Goal: Task Accomplishment & Management: Complete application form

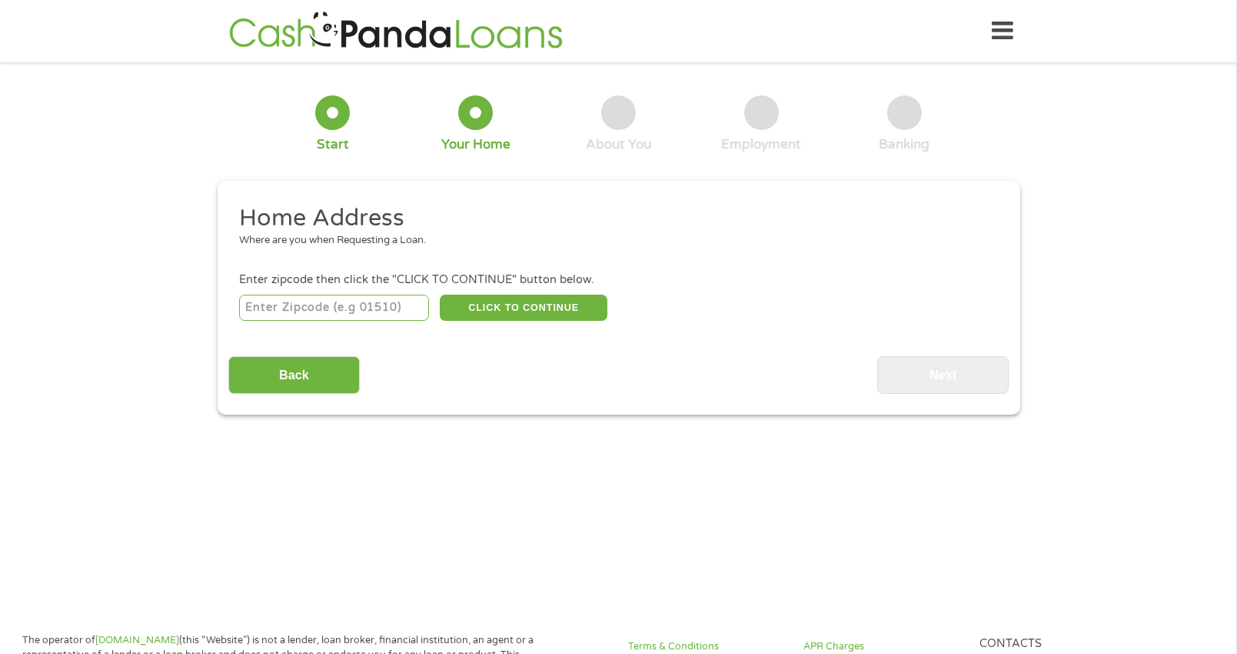
click at [291, 298] on input "number" at bounding box center [334, 308] width 190 height 26
type input "78526"
select select "[US_STATE]"
click at [538, 296] on button "CLICK TO CONTINUE" at bounding box center [524, 308] width 168 height 26
type input "78526"
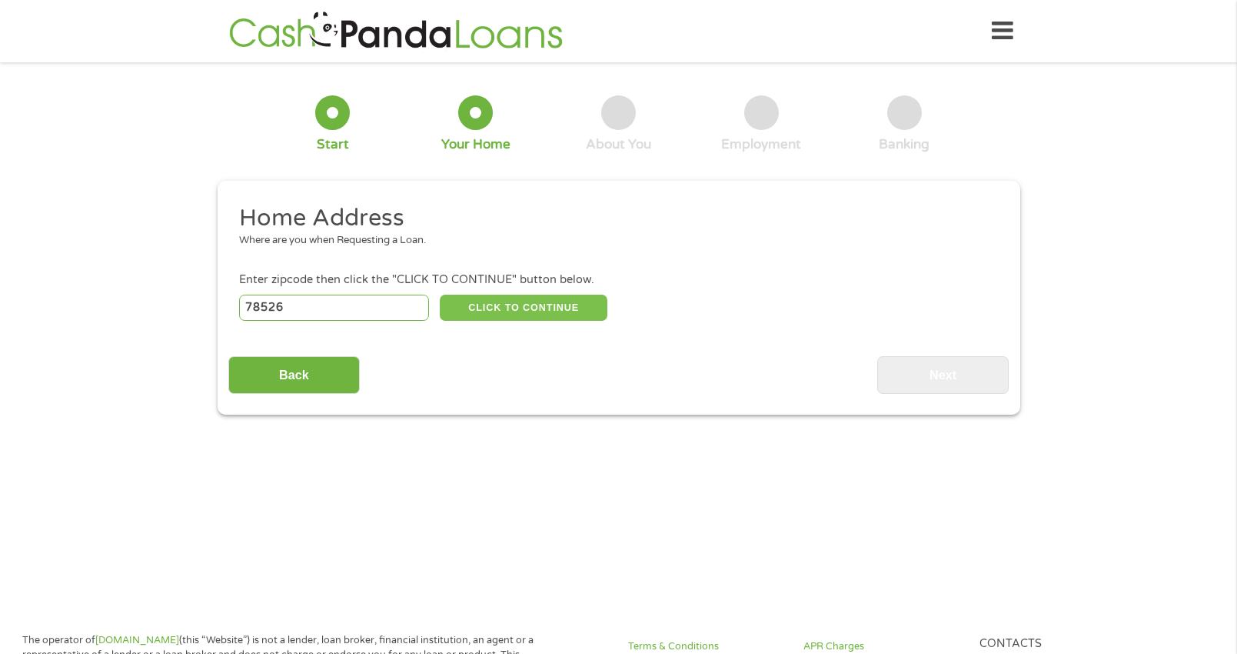
type input "[GEOGRAPHIC_DATA]"
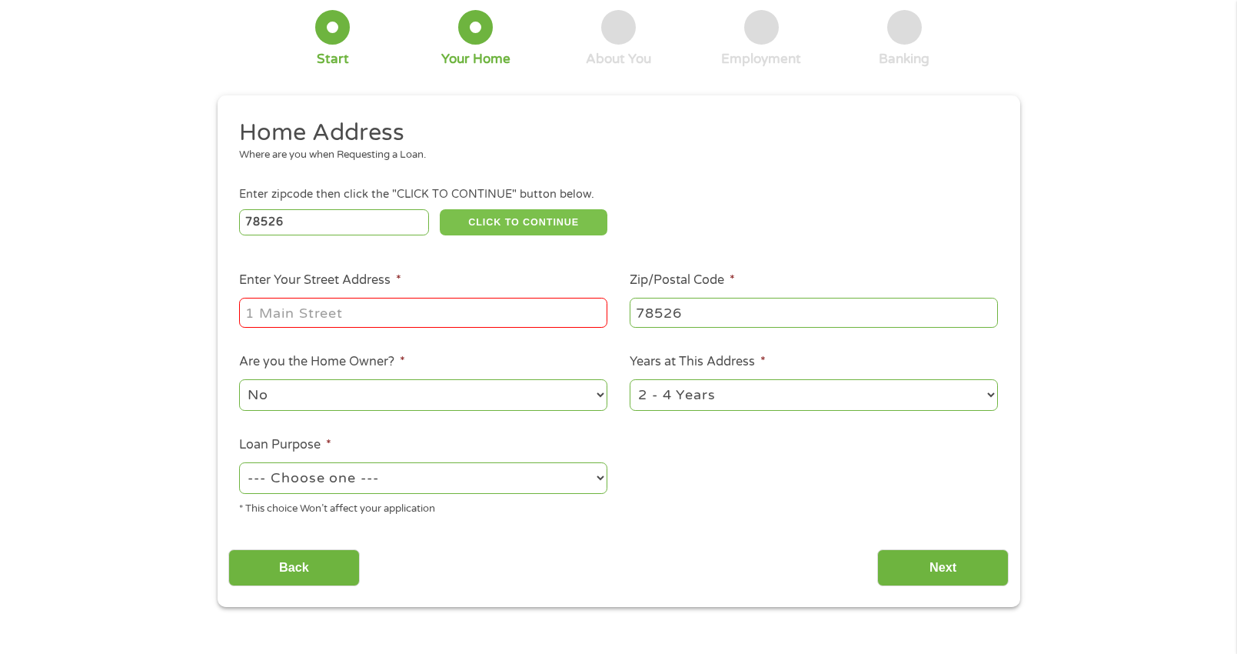
scroll to position [102, 0]
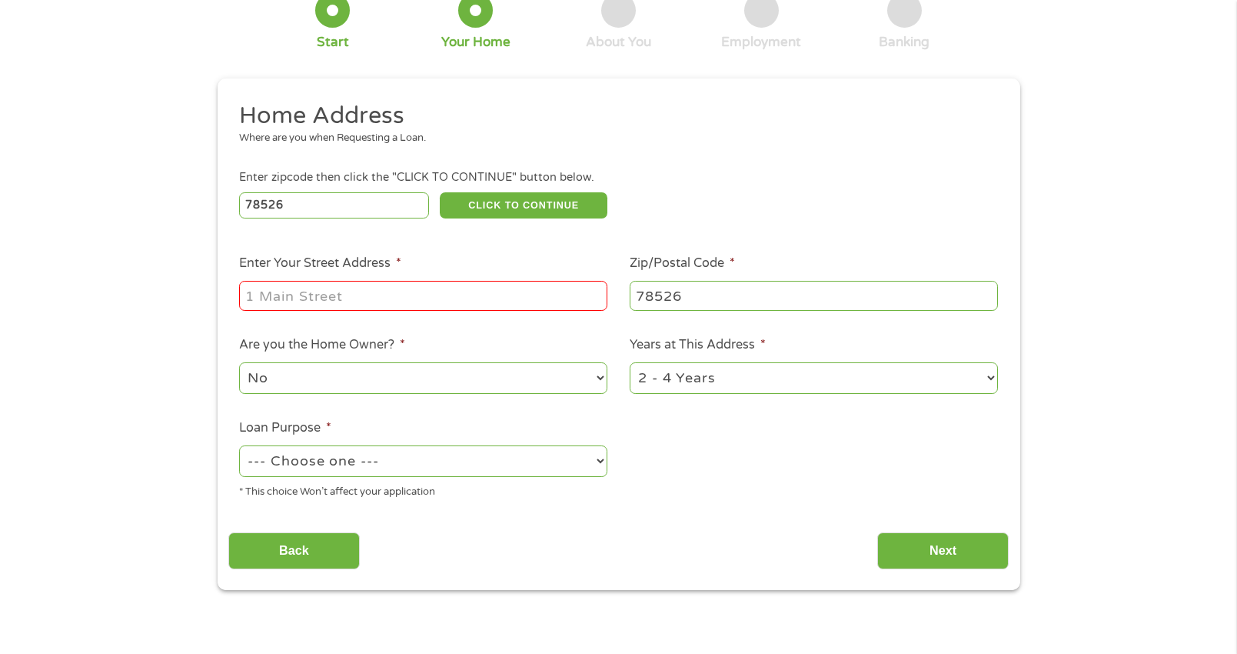
click at [321, 291] on input "Enter Your Street Address *" at bounding box center [423, 295] width 368 height 29
type input "[STREET_ADDRESS]"
click at [421, 381] on select "No Yes" at bounding box center [423, 378] width 368 height 32
select select "yes"
click at [239, 362] on select "No Yes" at bounding box center [423, 378] width 368 height 32
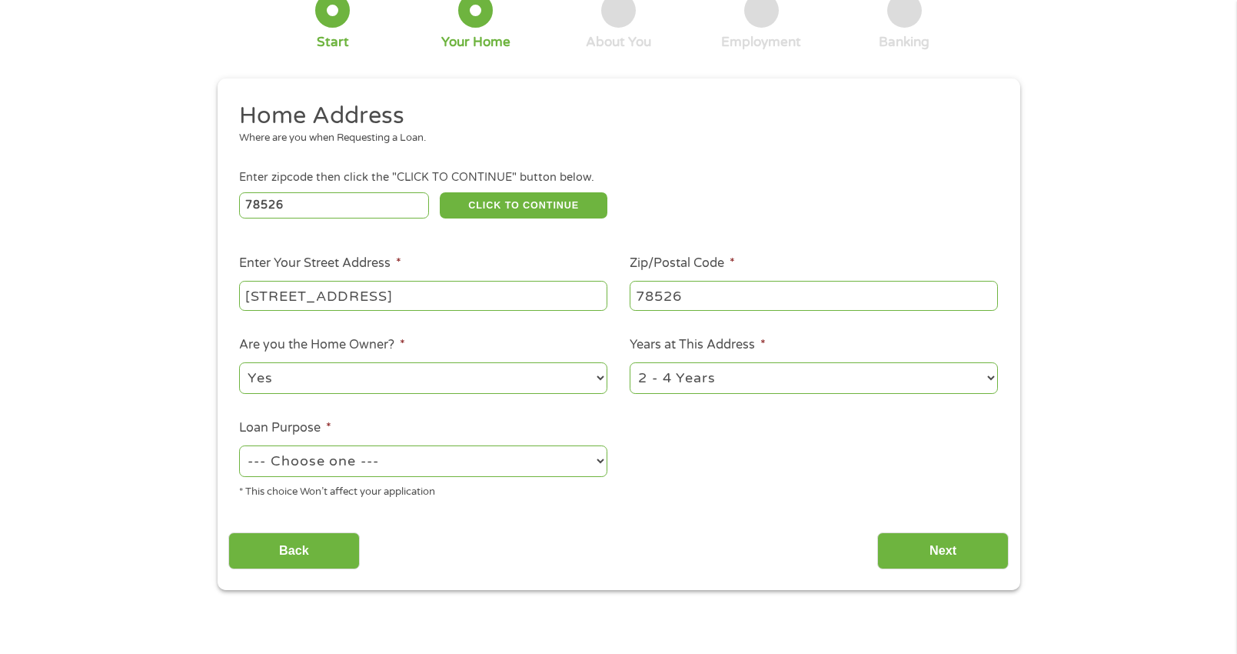
click at [741, 381] on select "1 Year or less 1 - 2 Years 2 - 4 Years Over 4 Years" at bounding box center [814, 378] width 368 height 32
select select "60months"
click at [630, 362] on select "1 Year or less 1 - 2 Years 2 - 4 Years Over 4 Years" at bounding box center [814, 378] width 368 height 32
click at [481, 460] on select "--- Choose one --- Pay Bills Debt Consolidation Home Improvement Major Purchase…" at bounding box center [423, 461] width 368 height 32
select select "homeimprovement"
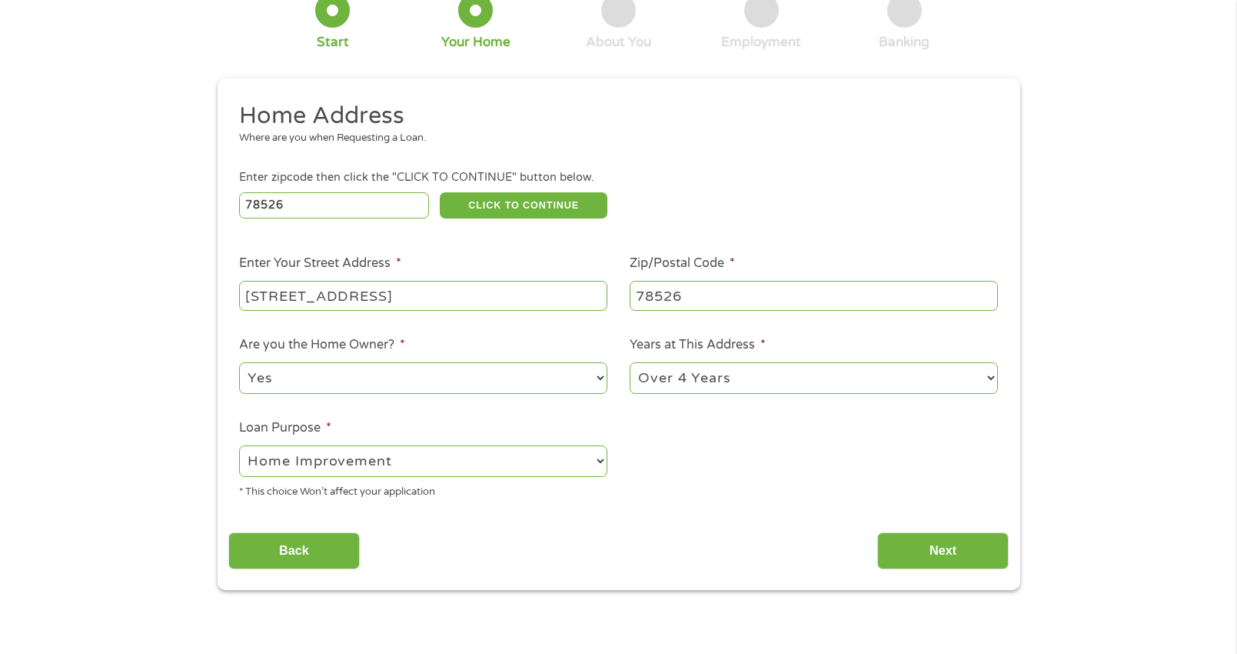
click at [239, 445] on select "--- Choose one --- Pay Bills Debt Consolidation Home Improvement Major Purchase…" at bounding box center [423, 461] width 368 height 32
click at [961, 546] on input "Next" at bounding box center [944, 551] width 132 height 38
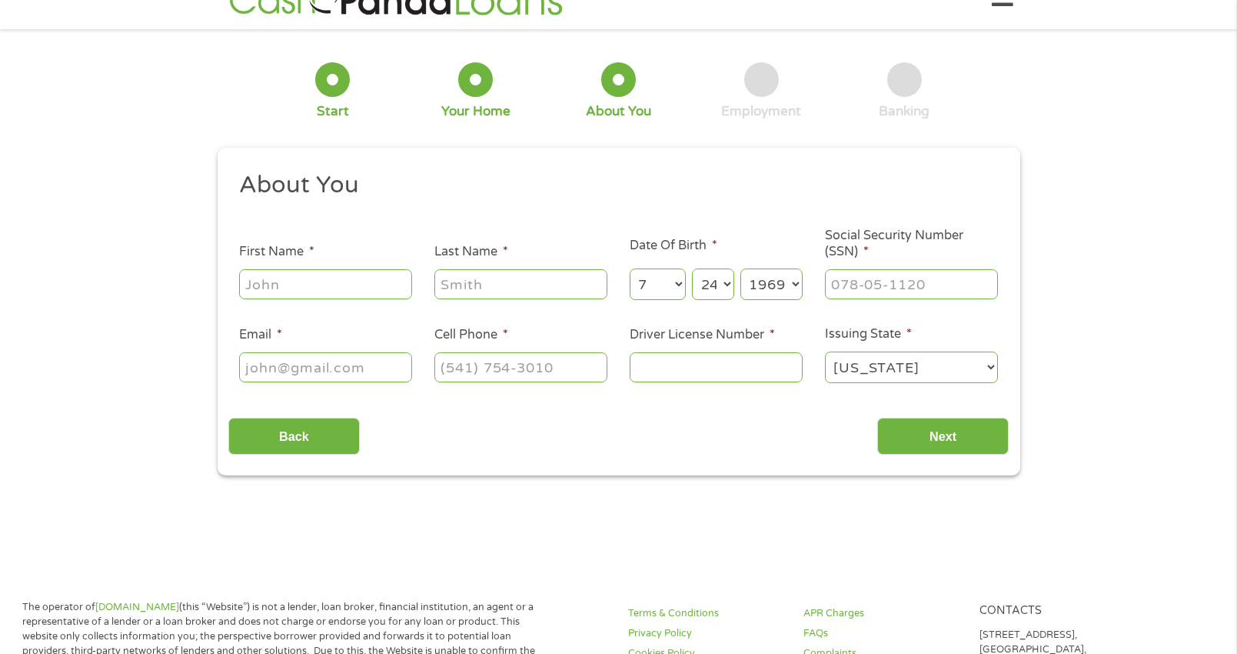
scroll to position [0, 0]
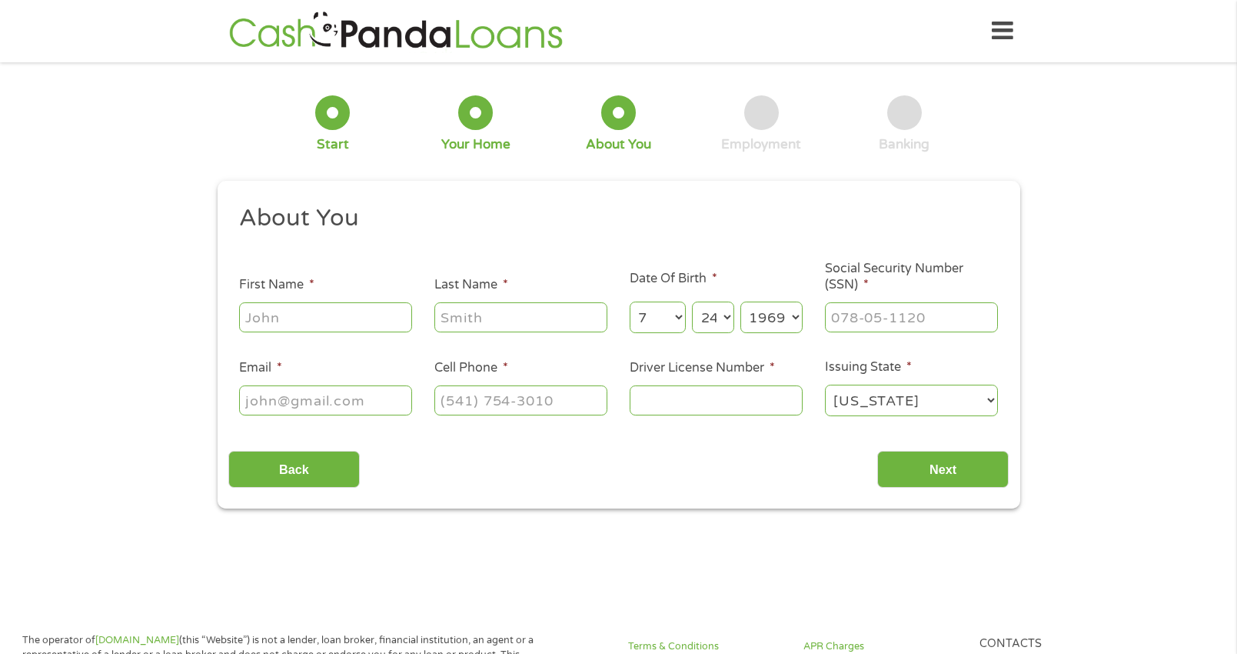
click at [258, 325] on input "First Name *" at bounding box center [325, 316] width 173 height 29
type input "[PERSON_NAME]"
type input "[EMAIL_ADDRESS][DOMAIN_NAME]"
type input "[PHONE_NUMBER]"
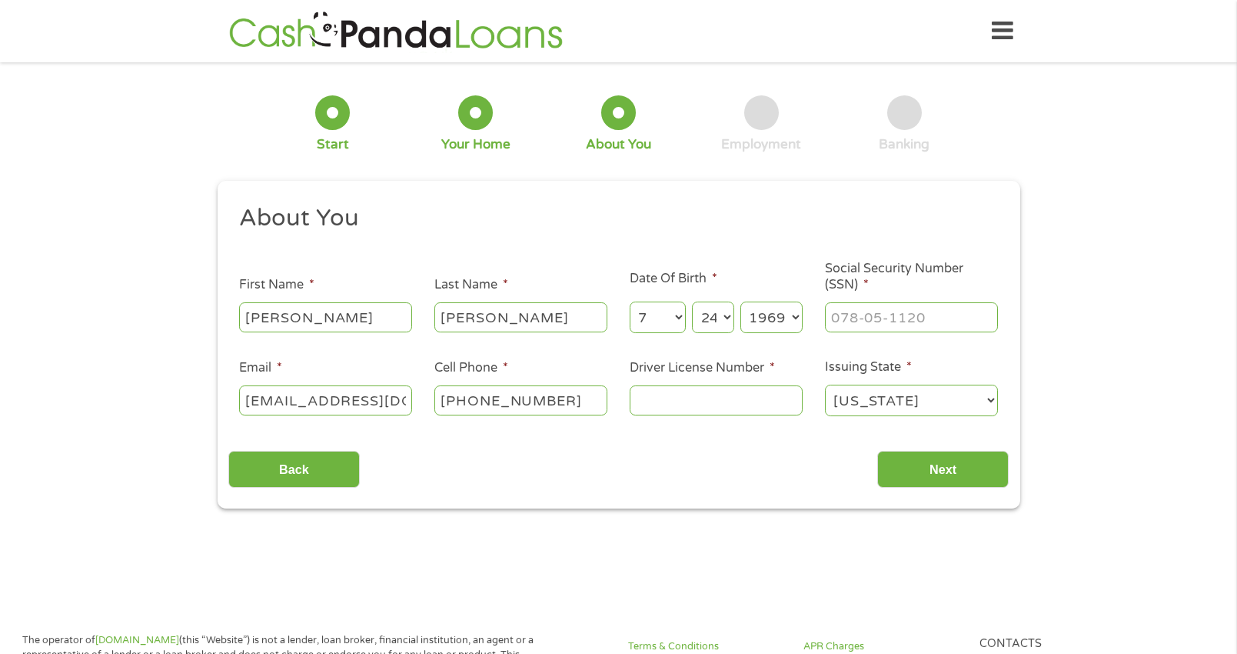
click at [701, 398] on input "Driver License Number *" at bounding box center [716, 399] width 173 height 29
type input "16474129"
click at [948, 471] on input "Next" at bounding box center [944, 470] width 132 height 38
click at [879, 325] on input "___-__-____" at bounding box center [911, 316] width 173 height 29
type input "455-75-7627"
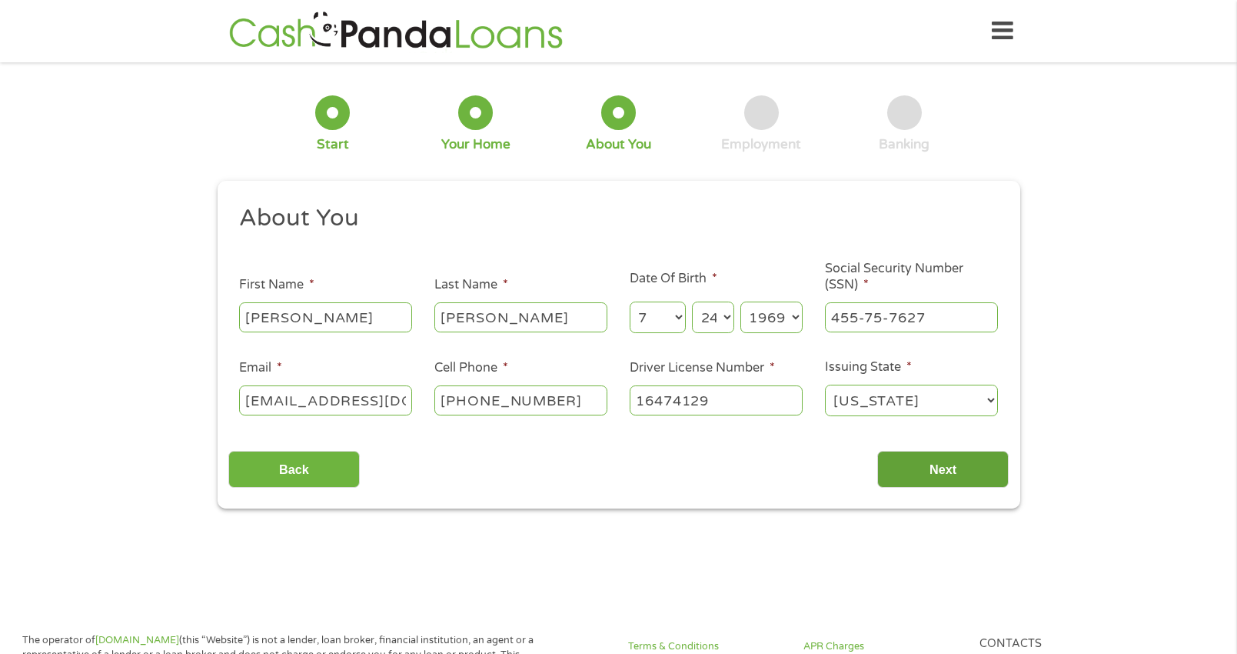
click at [936, 466] on input "Next" at bounding box center [944, 470] width 132 height 38
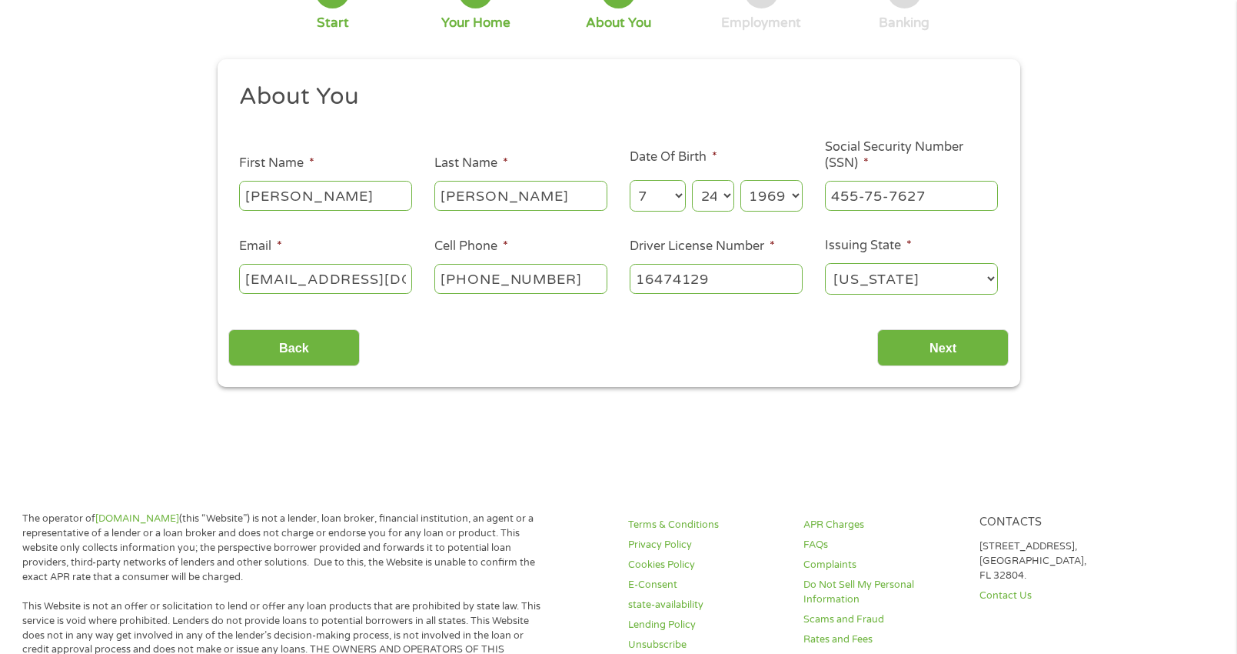
scroll to position [128, 0]
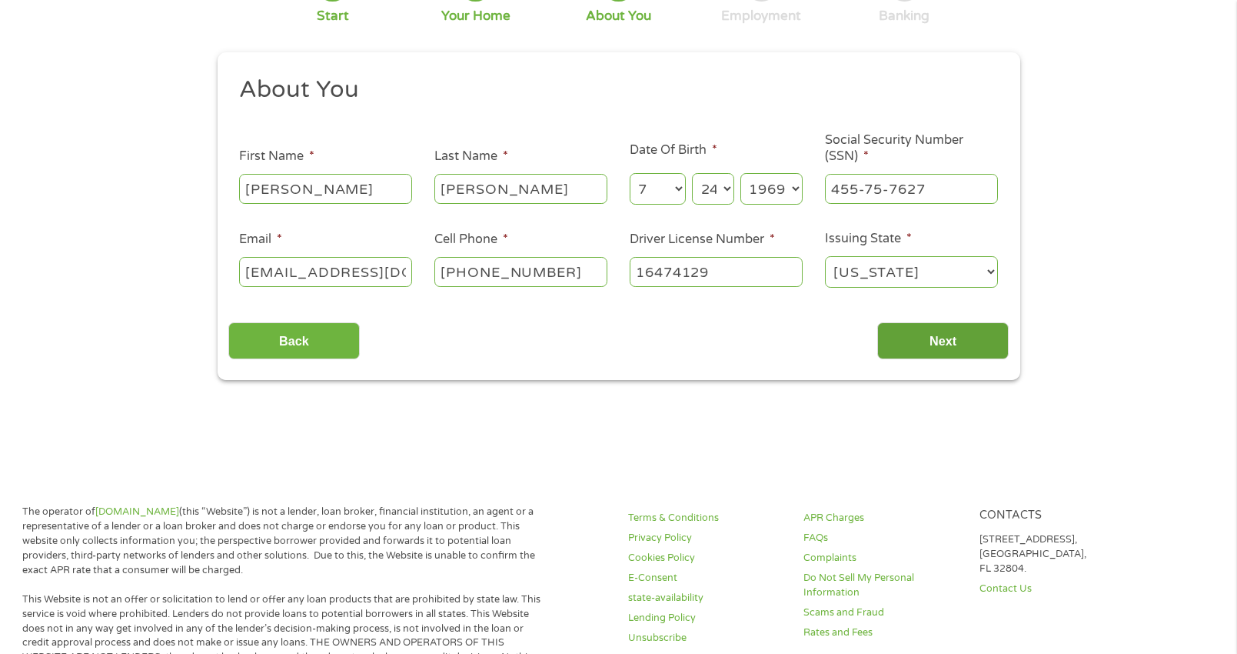
click at [939, 344] on input "Next" at bounding box center [944, 341] width 132 height 38
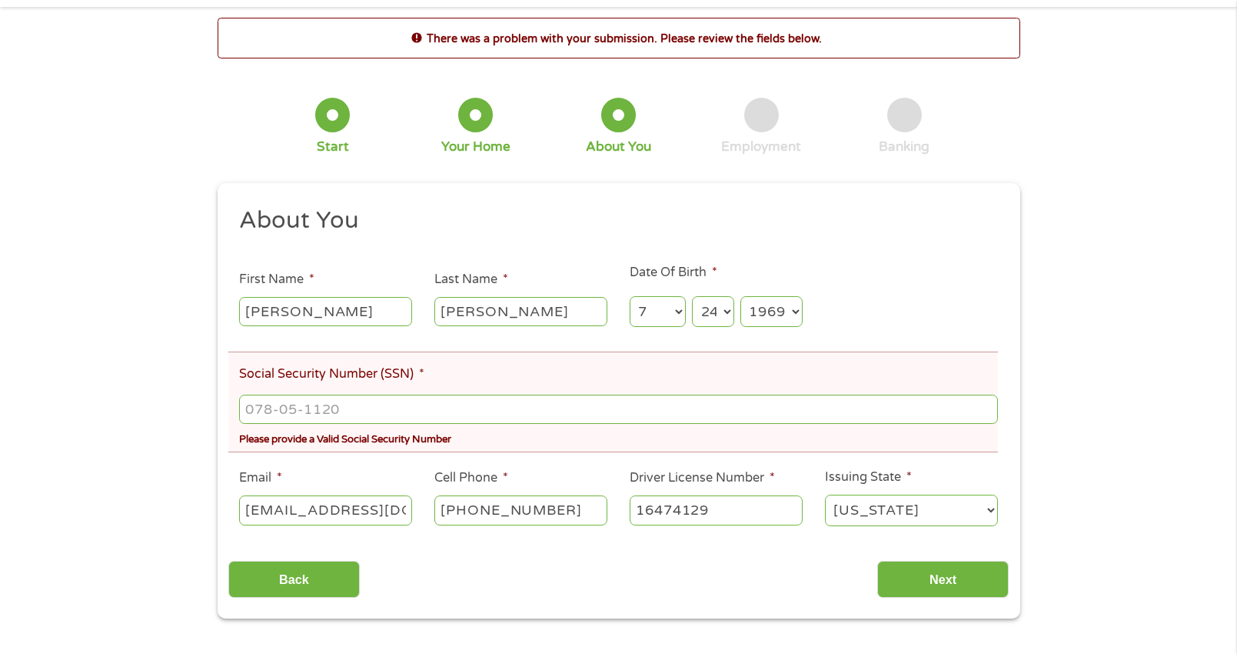
scroll to position [0, 0]
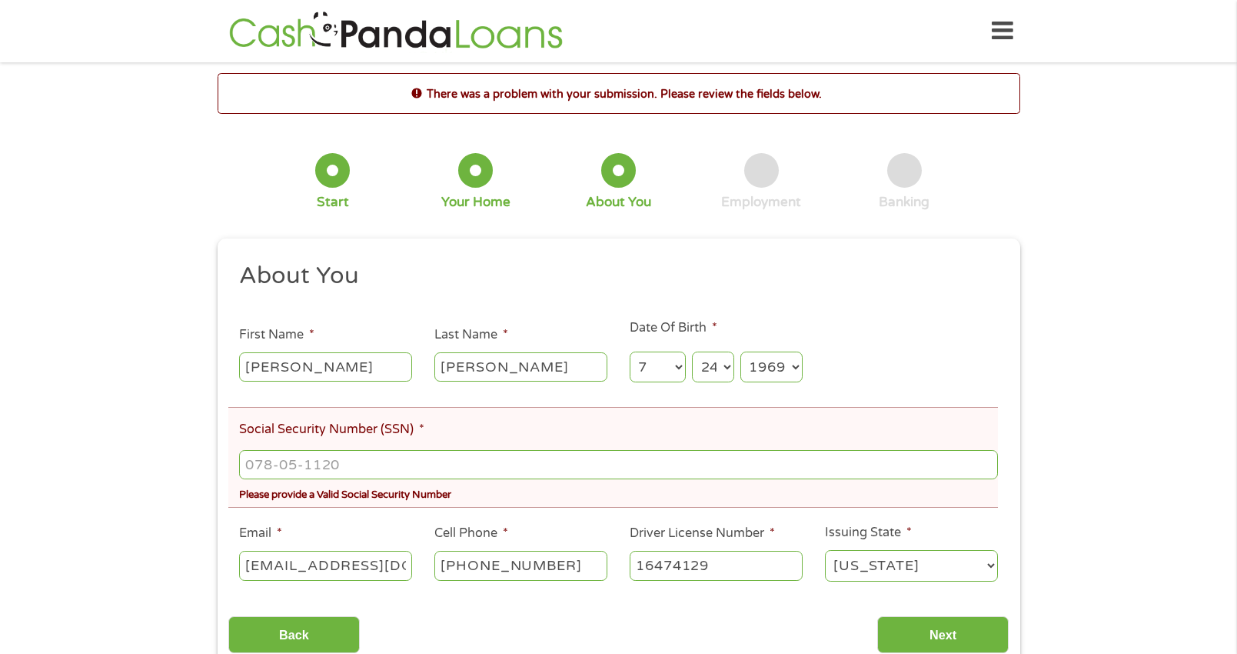
click at [501, 417] on li "Social Security Number (SSN) * Please provide a Valid Social Security Number" at bounding box center [613, 457] width 770 height 101
click at [308, 469] on input "___-__-____" at bounding box center [618, 464] width 758 height 29
type input "455-75-7627"
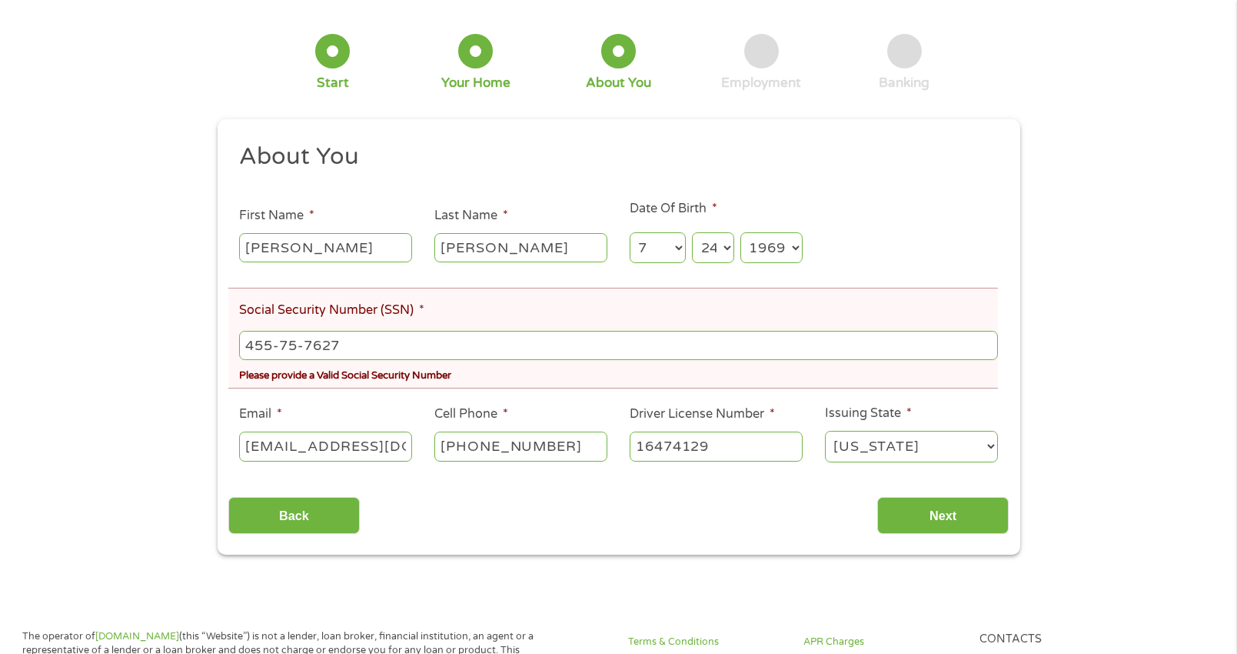
scroll to position [128, 0]
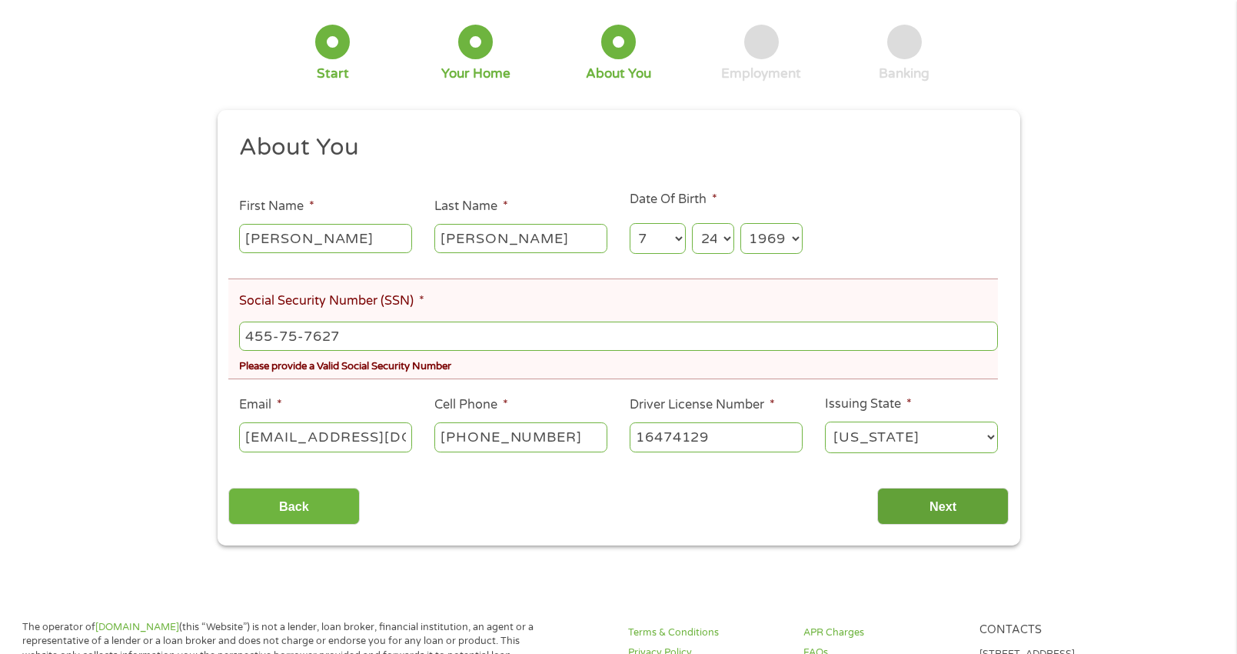
click at [960, 503] on input "Next" at bounding box center [944, 507] width 132 height 38
click at [922, 508] on input "Next" at bounding box center [944, 507] width 132 height 38
click at [1071, 419] on div "There was a problem with your submission. Please review the fields below. 1 Sta…" at bounding box center [618, 245] width 1237 height 601
click at [941, 488] on div "Back Next" at bounding box center [618, 500] width 781 height 48
click at [937, 496] on input "Next" at bounding box center [944, 507] width 132 height 38
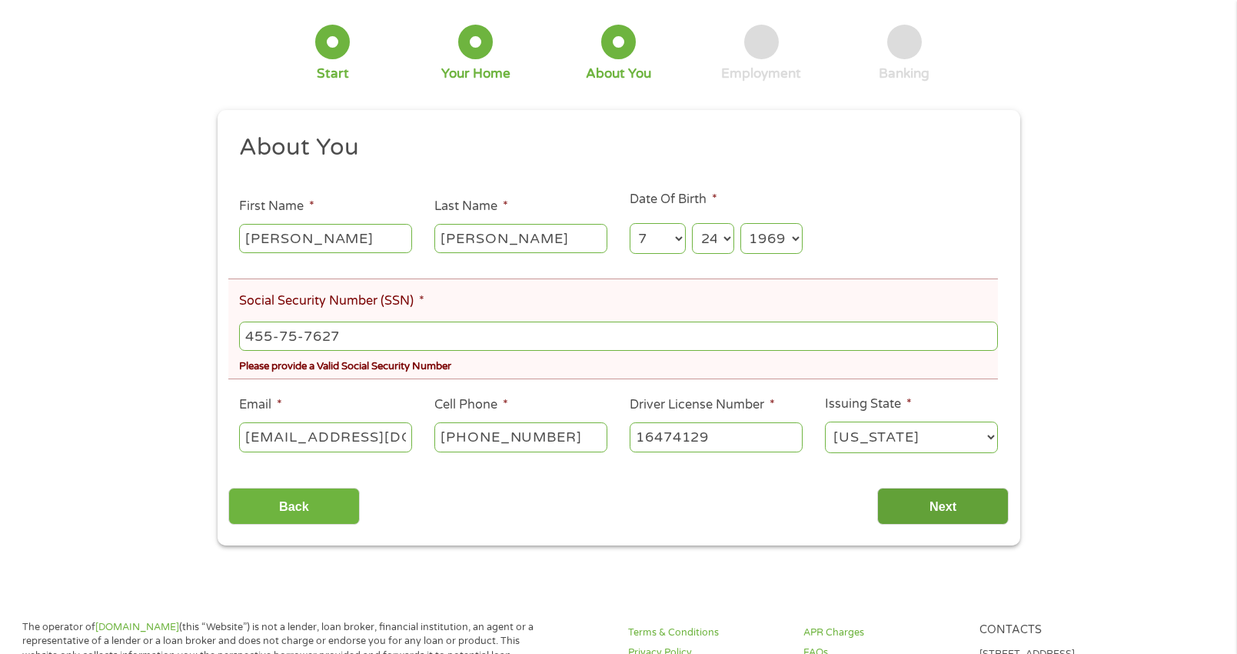
click at [878, 488] on input "Next" at bounding box center [944, 507] width 132 height 38
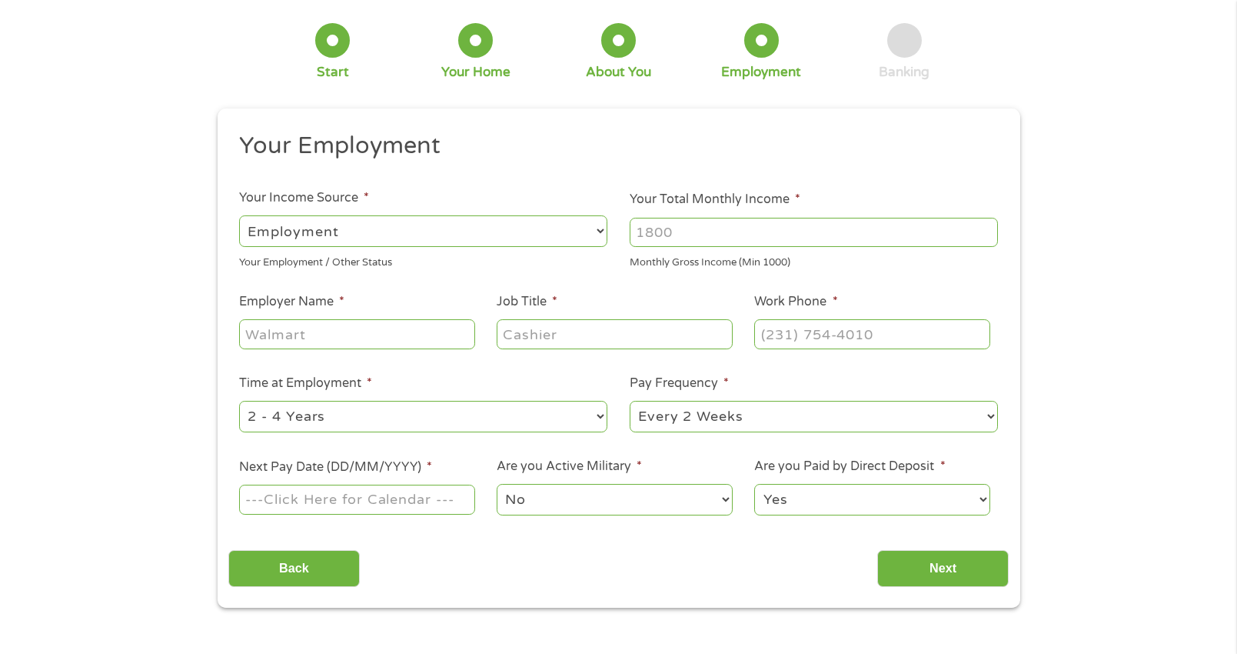
scroll to position [0, 0]
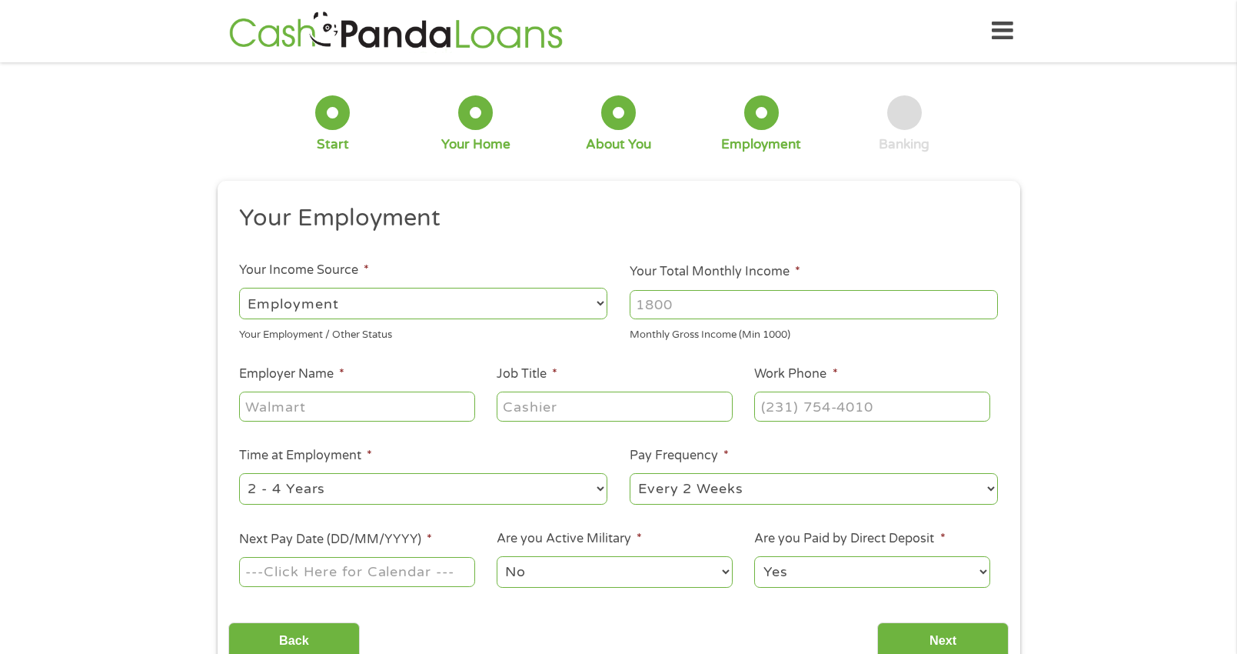
click at [568, 301] on select "--- Choose one --- Employment [DEMOGRAPHIC_DATA] Benefits" at bounding box center [423, 304] width 368 height 32
click at [239, 288] on select "--- Choose one --- Employment [DEMOGRAPHIC_DATA] Benefits" at bounding box center [423, 304] width 368 height 32
drag, startPoint x: 710, startPoint y: 296, endPoint x: 602, endPoint y: 301, distance: 107.8
click at [602, 301] on ul "Your Employment Your Income Source * --- Choose one --- Employment [DEMOGRAPHIC…" at bounding box center [618, 402] width 781 height 398
type input "4000"
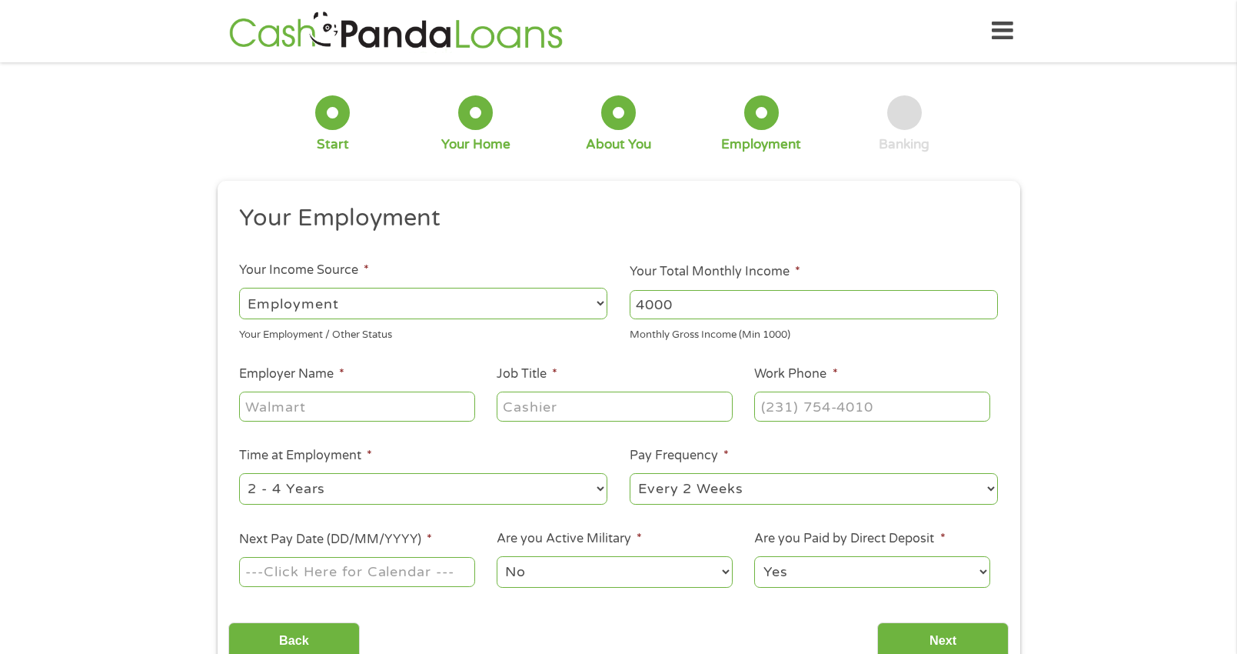
click at [341, 402] on input "Employer Name *" at bounding box center [356, 405] width 235 height 29
type input "Newtek Insurance"
click at [527, 409] on input "Job Title *" at bounding box center [614, 405] width 235 height 29
type input "CSR"
click at [824, 404] on input "(___) ___-____" at bounding box center [871, 405] width 235 height 29
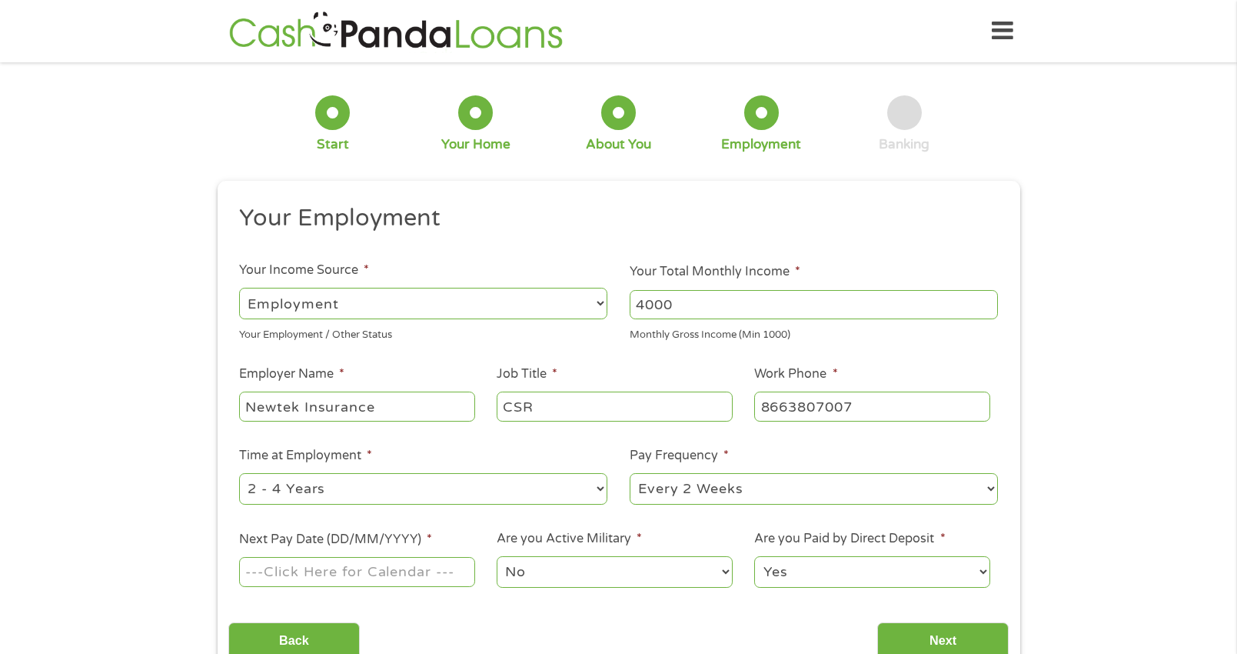
type input "[PHONE_NUMBER]"
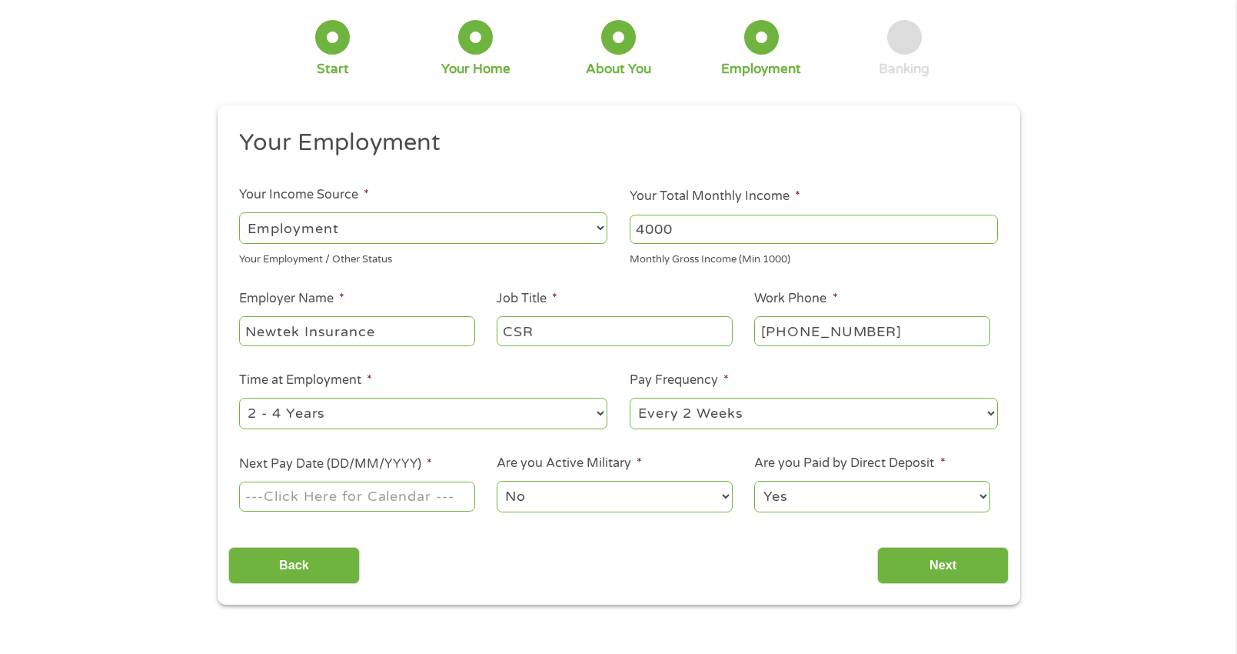
scroll to position [77, 0]
click at [598, 405] on select "--- Choose one --- 1 Year or less 1 - 2 Years 2 - 4 Years Over 4 Years" at bounding box center [423, 412] width 368 height 32
select select "60months"
click at [239, 396] on select "--- Choose one --- 1 Year or less 1 - 2 Years 2 - 4 Years Over 4 Years" at bounding box center [423, 412] width 368 height 32
click at [839, 416] on select "--- Choose one --- Every 2 Weeks Every Week Monthly Semi-Monthly" at bounding box center [814, 412] width 368 height 32
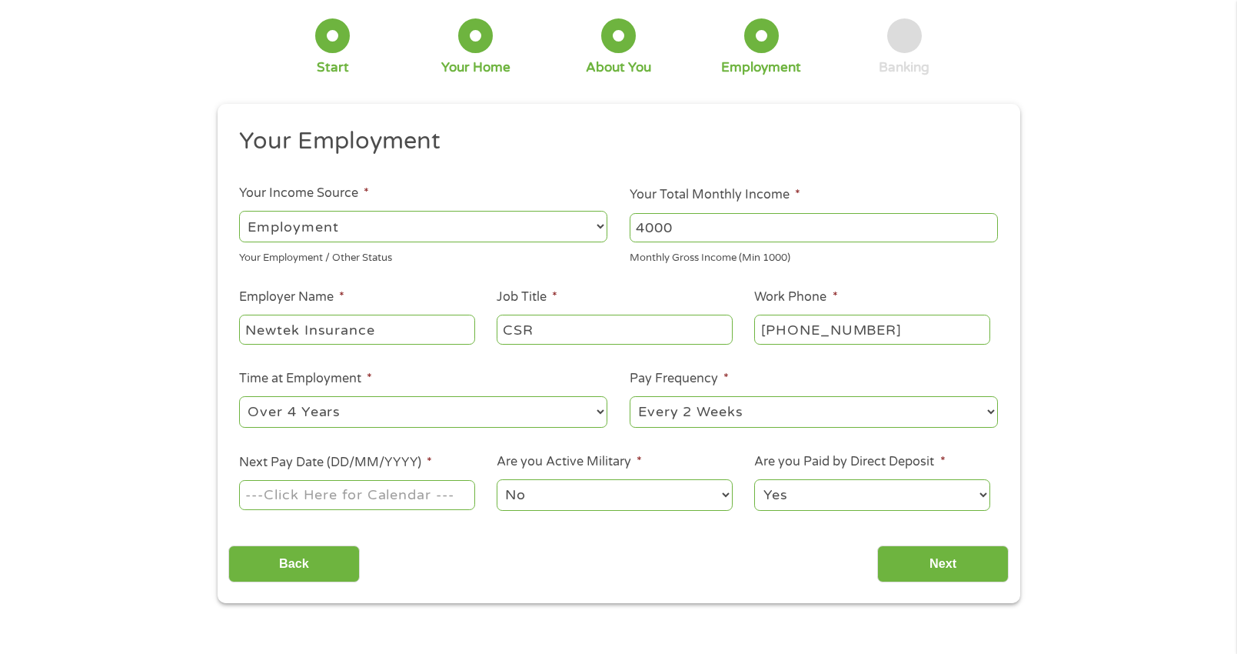
click at [630, 396] on select "--- Choose one --- Every 2 Weeks Every Week Monthly Semi-Monthly" at bounding box center [814, 412] width 368 height 32
click at [348, 499] on input "Next Pay Date (DD/MM/YYYY) *" at bounding box center [356, 494] width 235 height 29
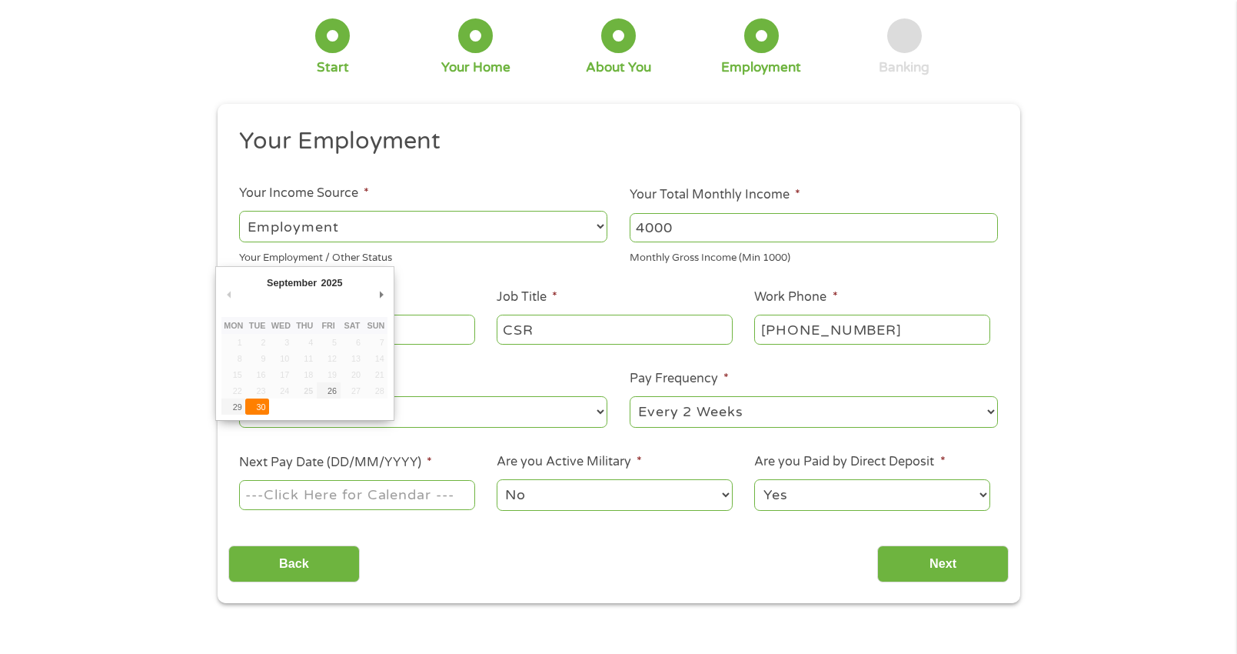
type input "[DATE]"
drag, startPoint x: 258, startPoint y: 404, endPoint x: 646, endPoint y: 481, distance: 395.9
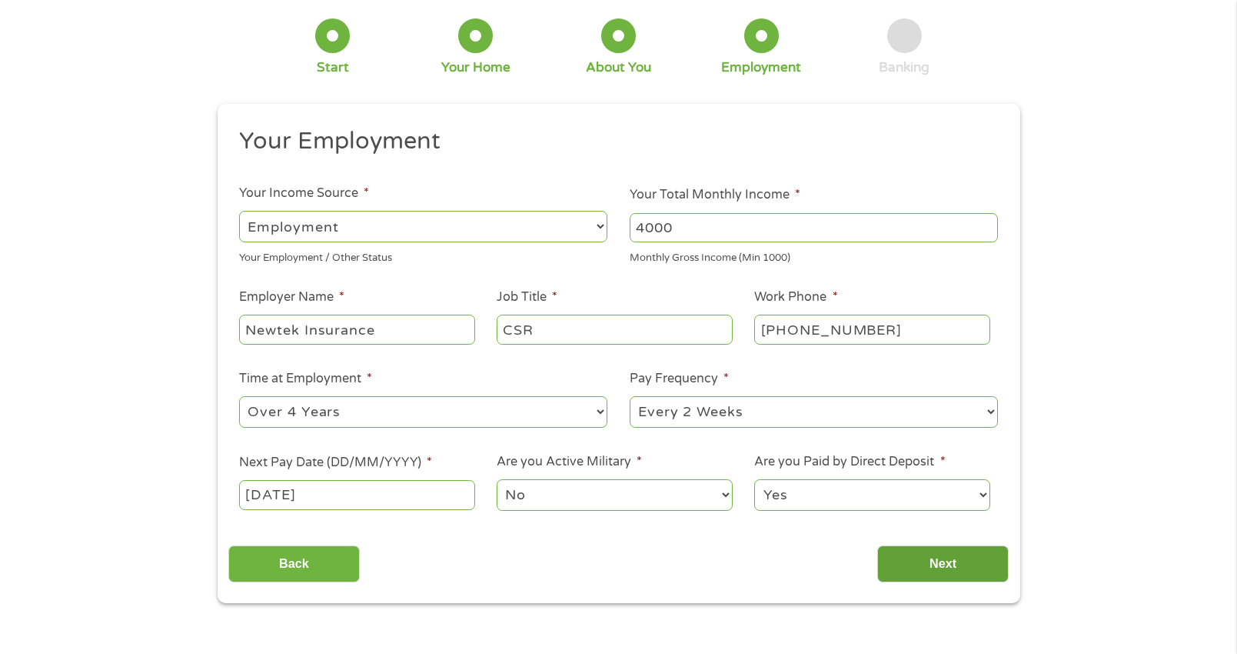
click at [958, 556] on input "Next" at bounding box center [944, 564] width 132 height 38
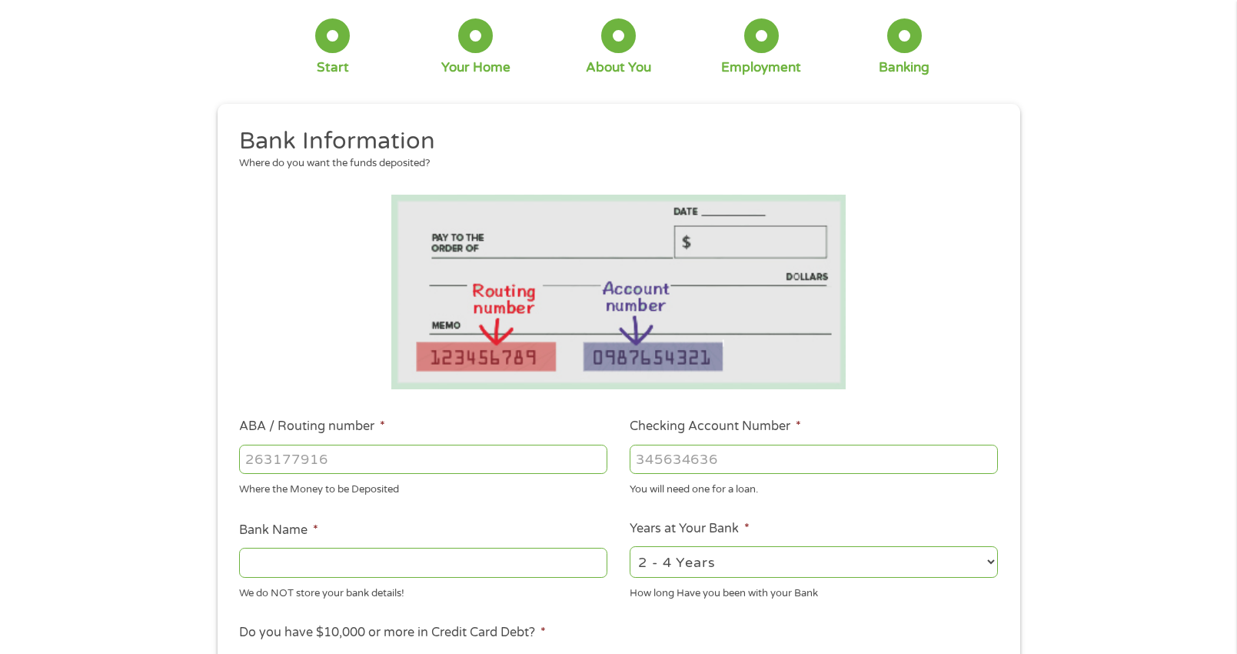
click at [347, 462] on input "ABA / Routing number *" at bounding box center [423, 459] width 368 height 29
type input "114911580"
type input "INTERNATIONAL BANK OF COMMERCE"
type input "114911580"
click at [651, 454] on input "Checking Account Number *" at bounding box center [814, 459] width 368 height 29
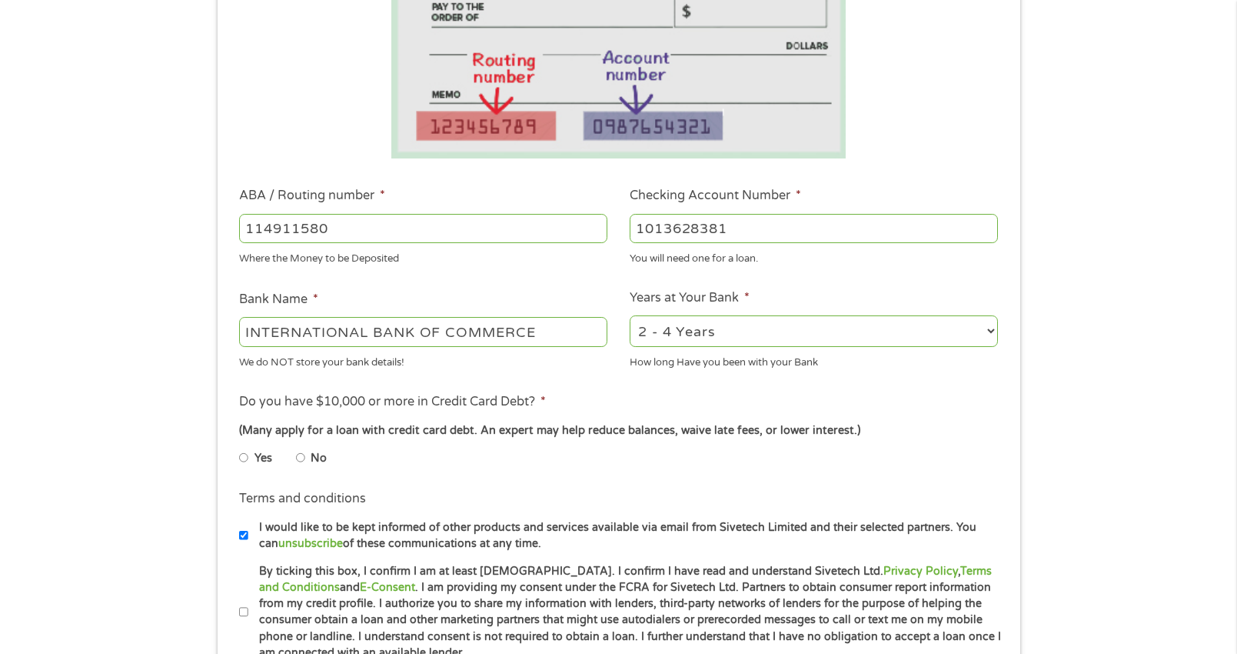
scroll to position [333, 0]
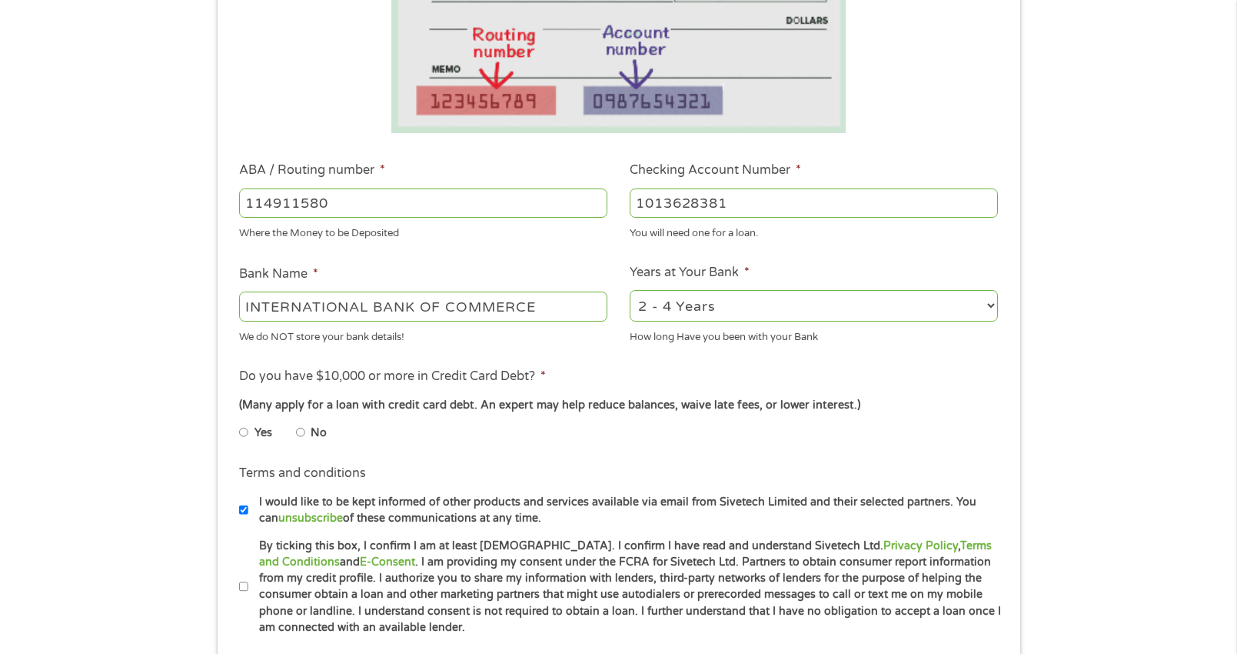
type input "1013628381"
click at [300, 432] on input "No" at bounding box center [300, 432] width 9 height 25
radio input "true"
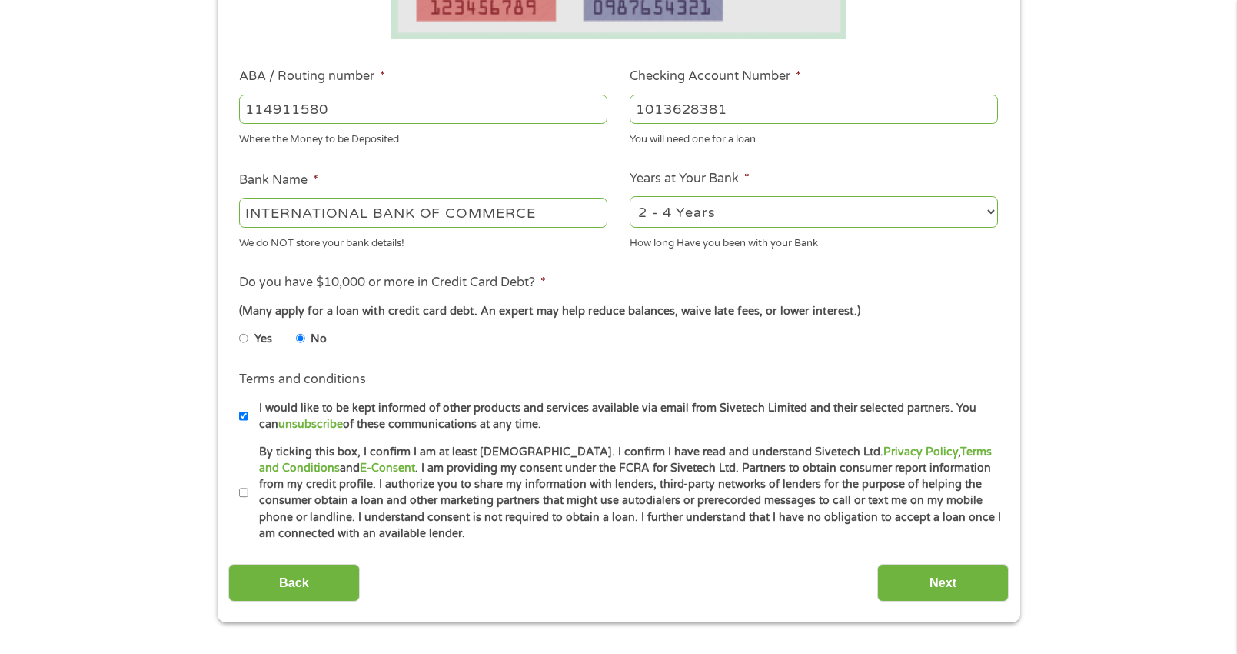
scroll to position [436, 0]
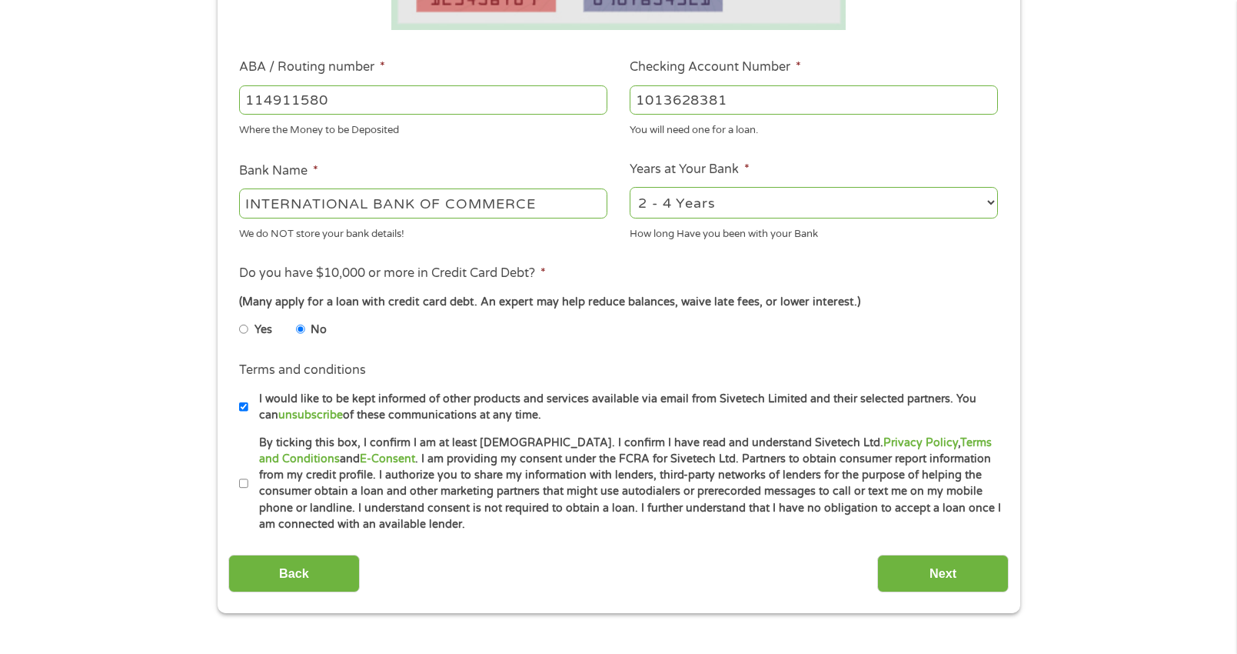
click at [241, 485] on input "By ticking this box, I confirm I am at least [DEMOGRAPHIC_DATA]. I confirm I ha…" at bounding box center [243, 483] width 9 height 25
checkbox input "true"
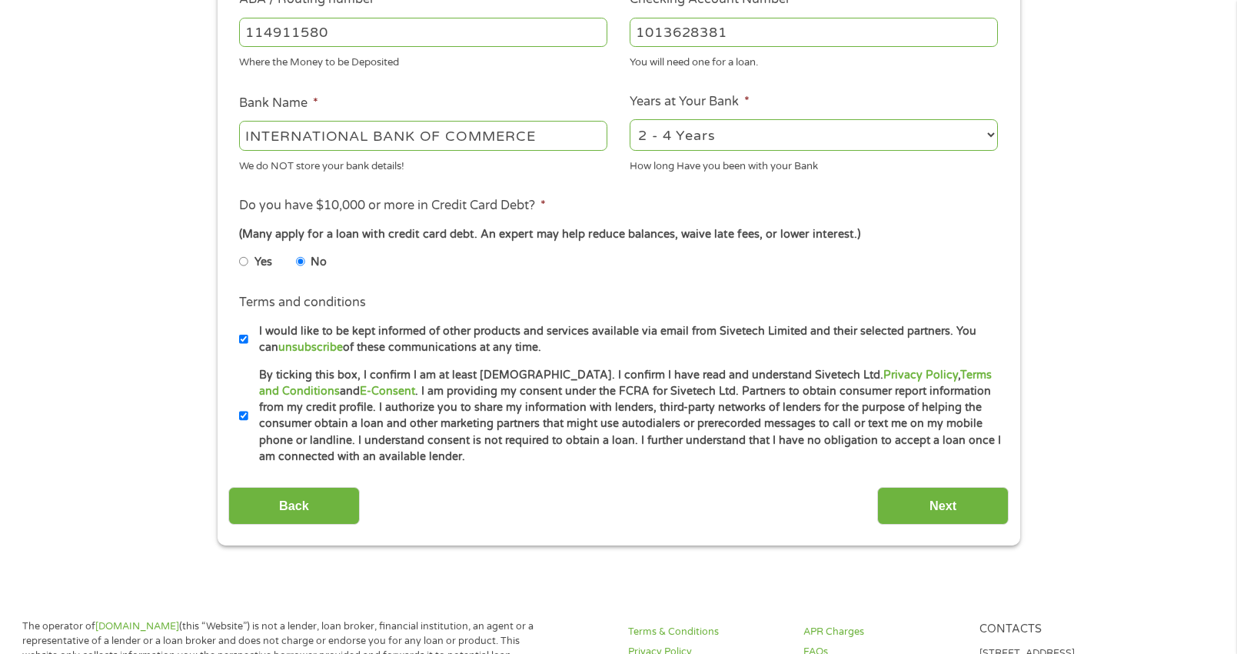
scroll to position [513, 0]
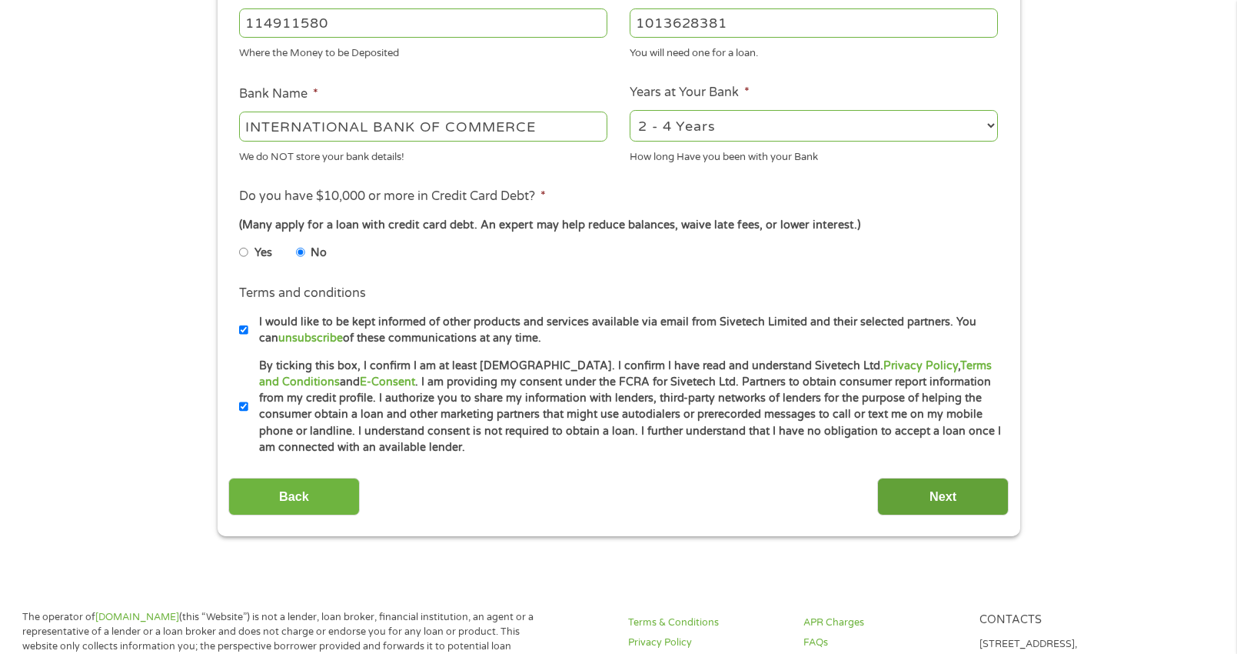
click at [918, 509] on input "Next" at bounding box center [944, 497] width 132 height 38
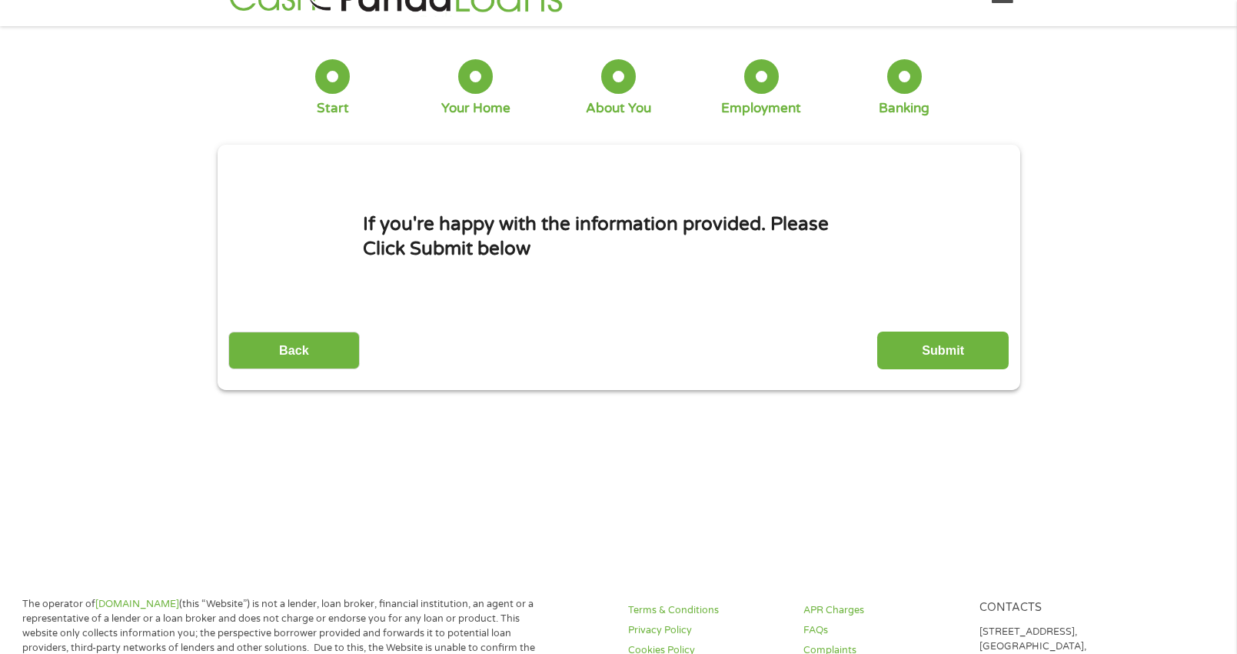
scroll to position [0, 0]
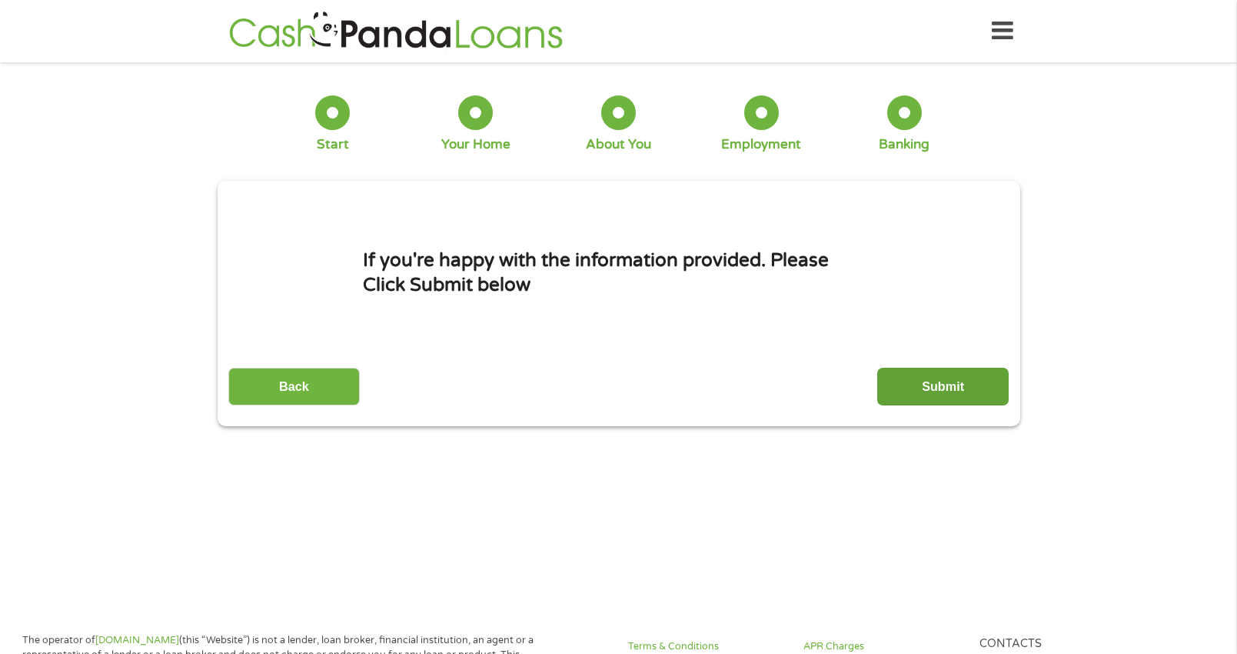
click at [970, 397] on input "Submit" at bounding box center [944, 387] width 132 height 38
